Goal: Entertainment & Leisure: Browse casually

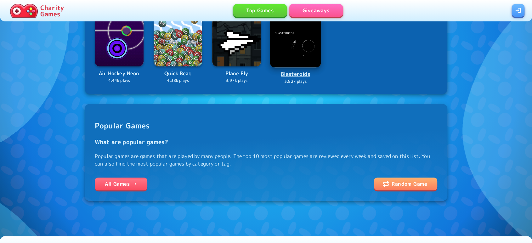
scroll to position [179, 0]
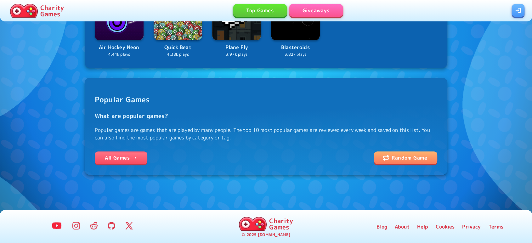
click at [106, 156] on link "All Games" at bounding box center [121, 157] width 53 height 13
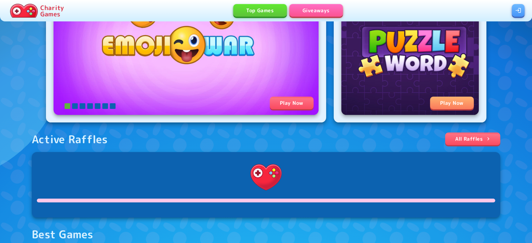
scroll to position [106, 0]
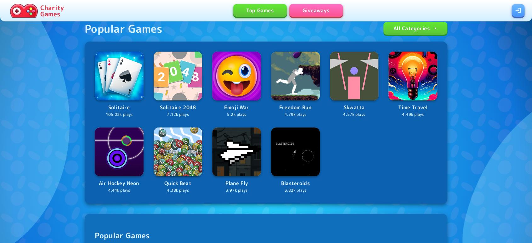
scroll to position [179, 0]
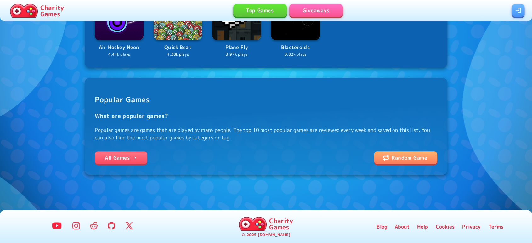
click at [126, 155] on link "All Games" at bounding box center [121, 157] width 53 height 13
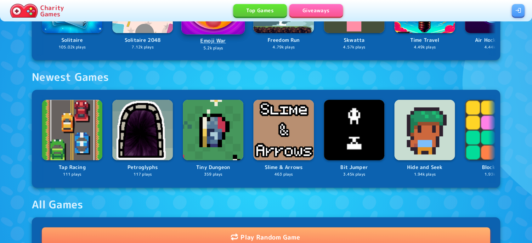
scroll to position [421, 0]
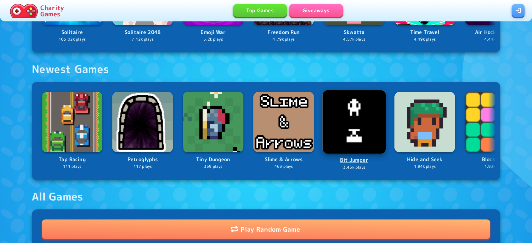
click at [345, 121] on img at bounding box center [354, 122] width 64 height 64
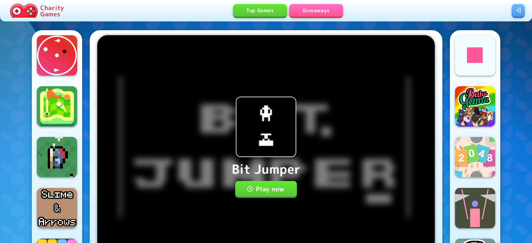
click at [258, 190] on button "Play now" at bounding box center [266, 189] width 62 height 16
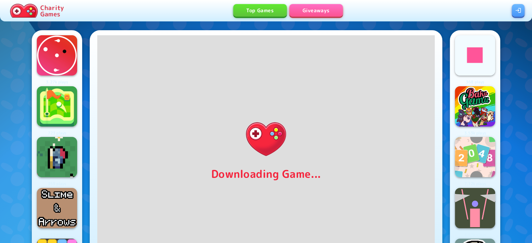
scroll to position [18, 0]
